Goal: Find specific page/section: Find specific page/section

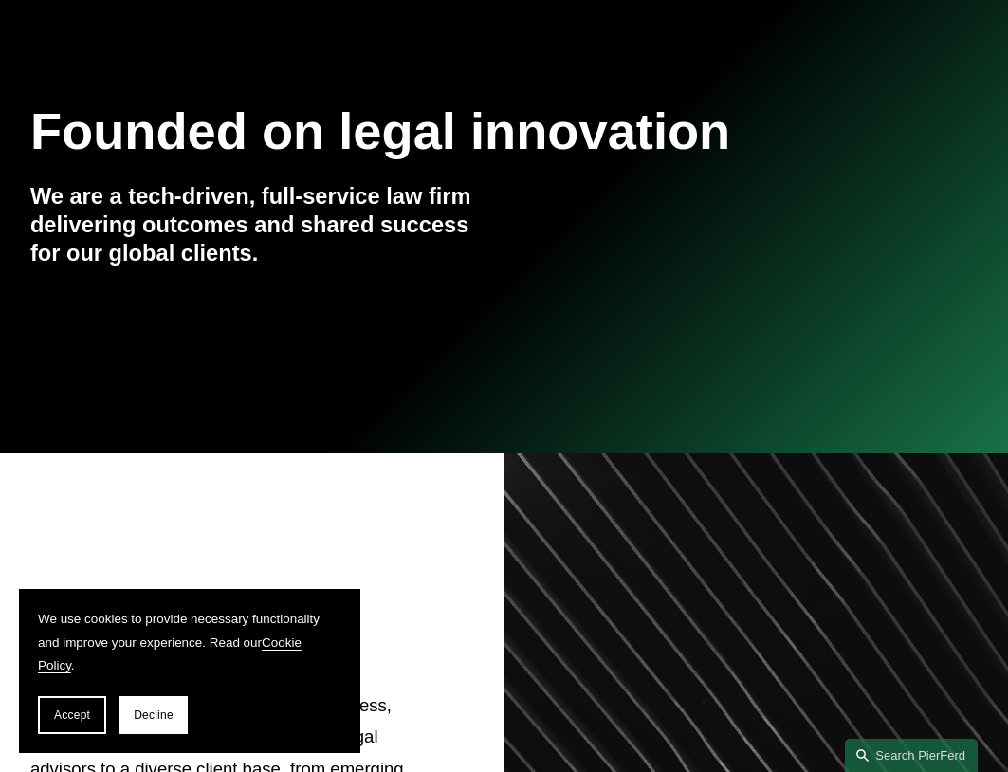
scroll to position [285, 0]
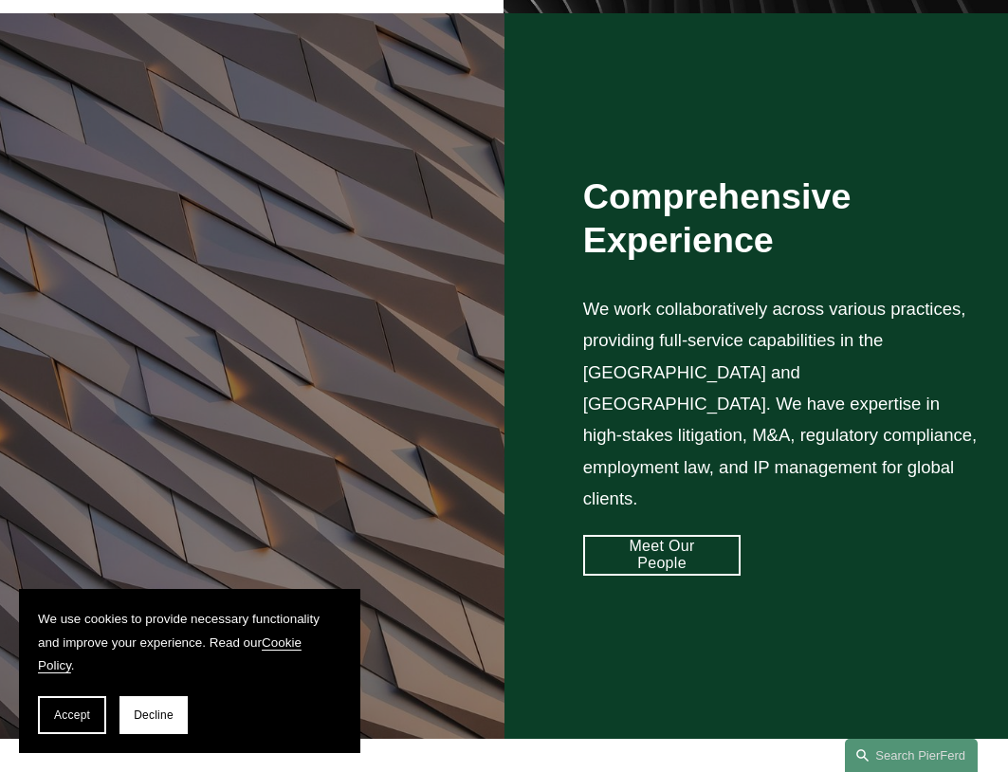
scroll to position [1328, 0]
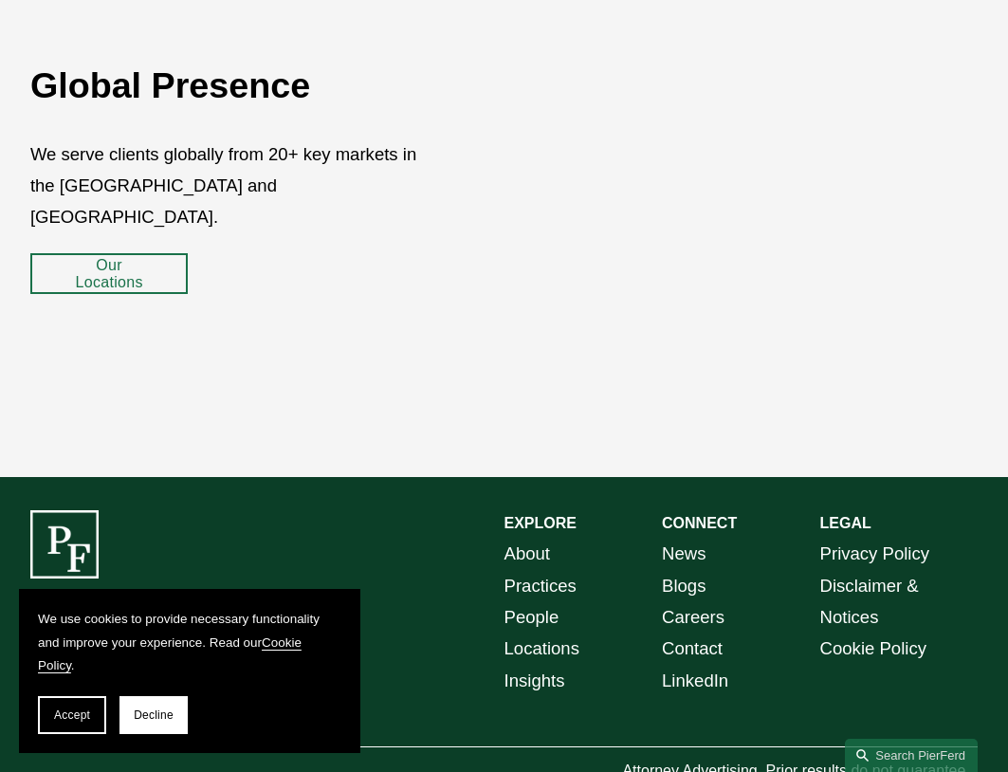
scroll to position [2872, 0]
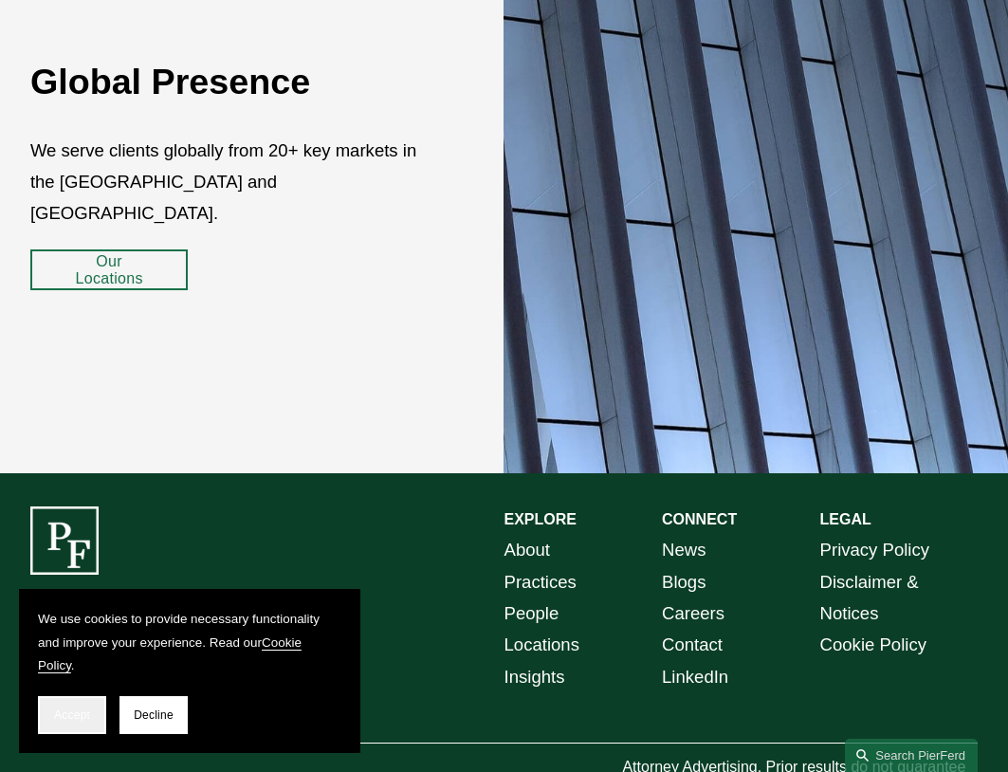
click at [76, 712] on span "Accept" at bounding box center [72, 714] width 36 height 13
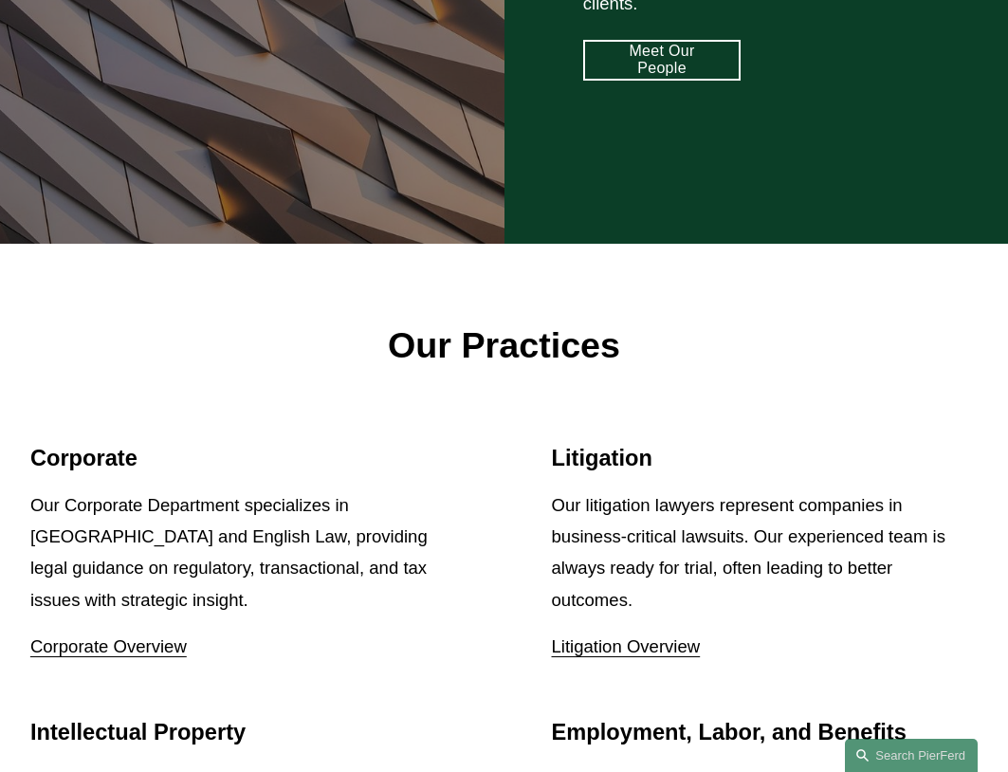
scroll to position [1734, 0]
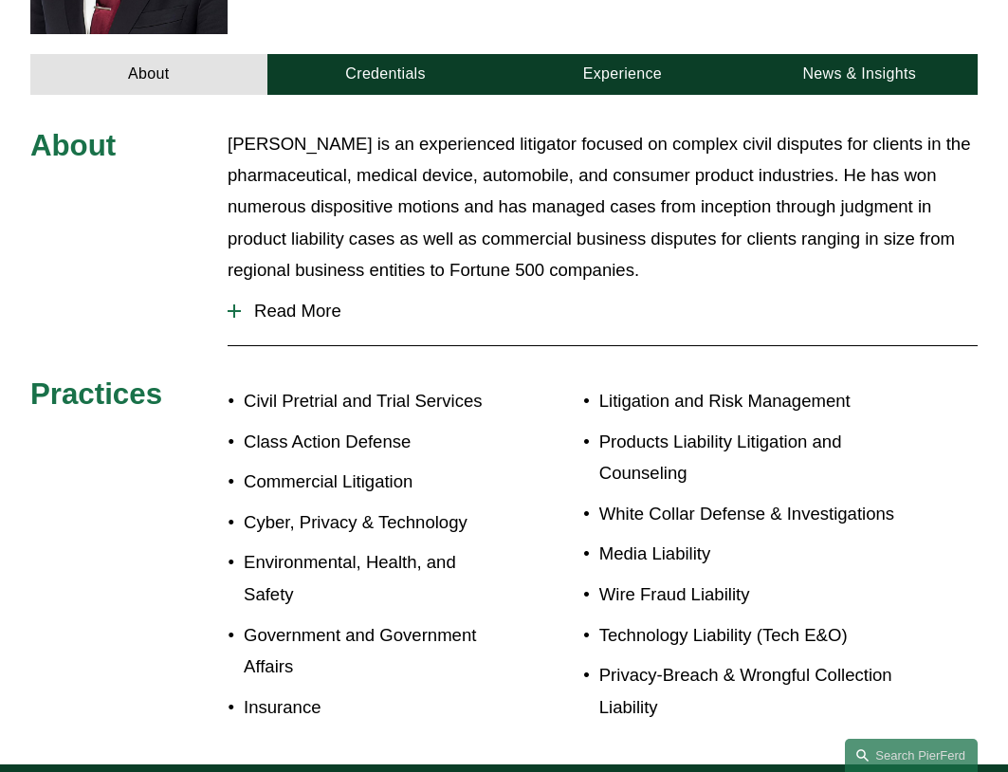
scroll to position [759, 0]
